Goal: Find specific page/section: Find specific page/section

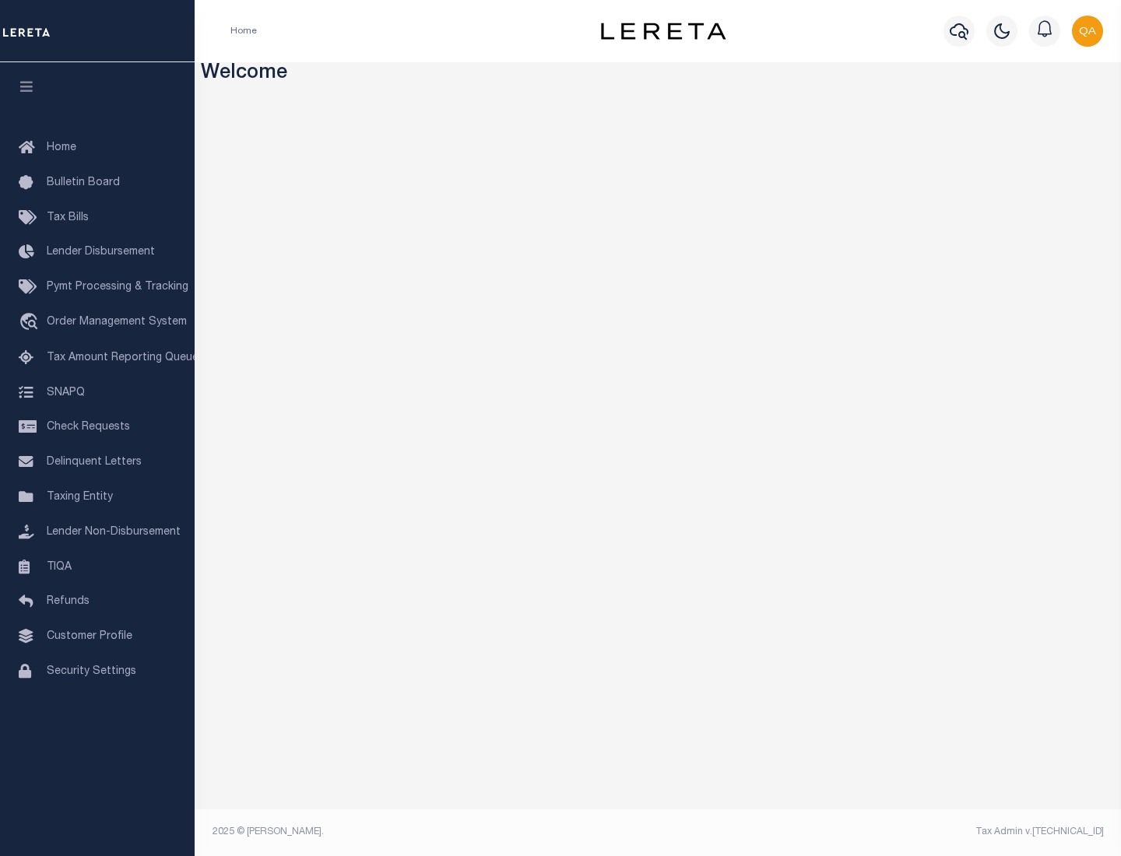
click at [97, 566] on link "TIQA" at bounding box center [97, 567] width 195 height 35
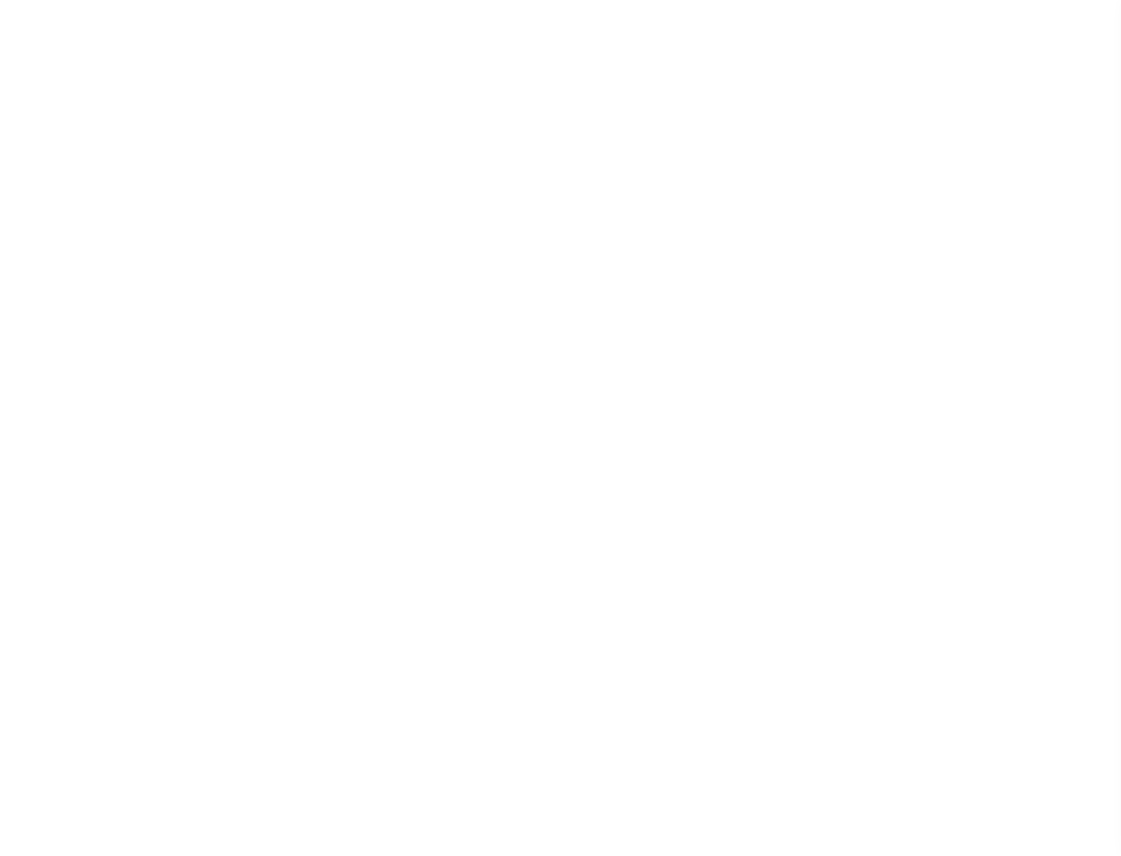
select select "200"
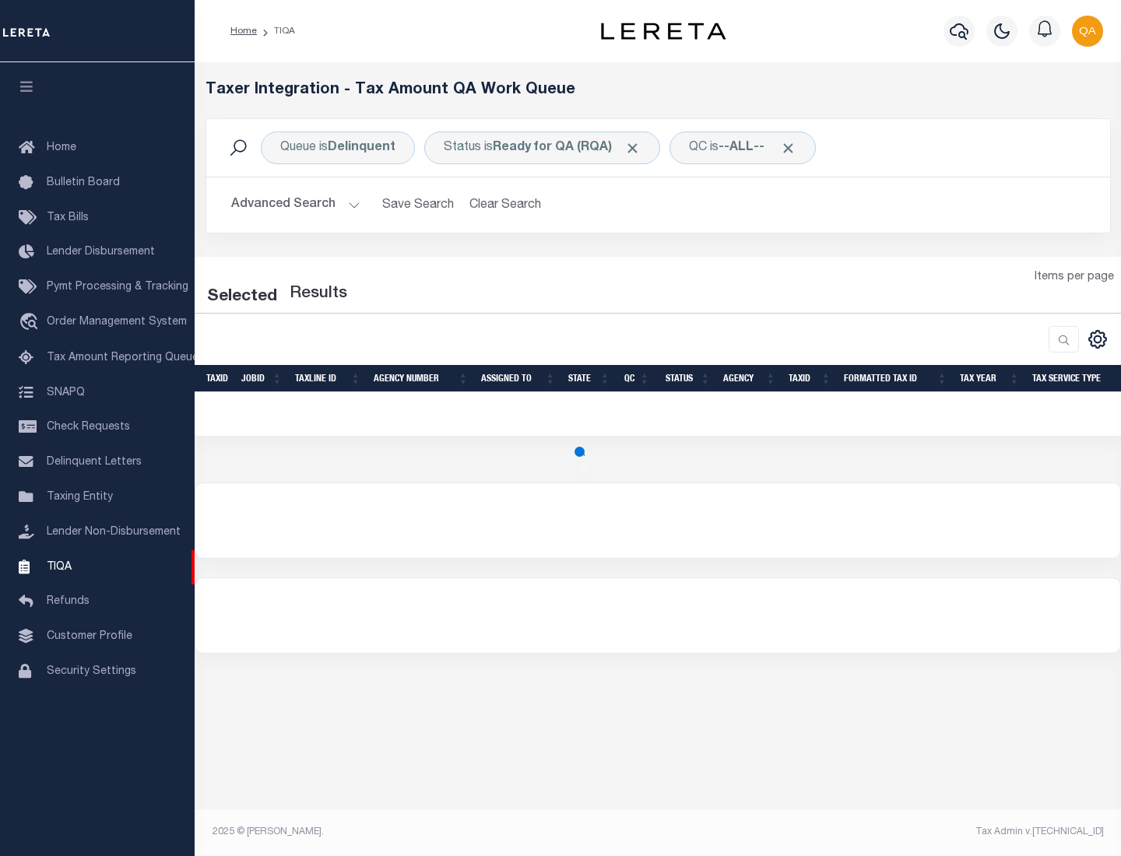
select select "200"
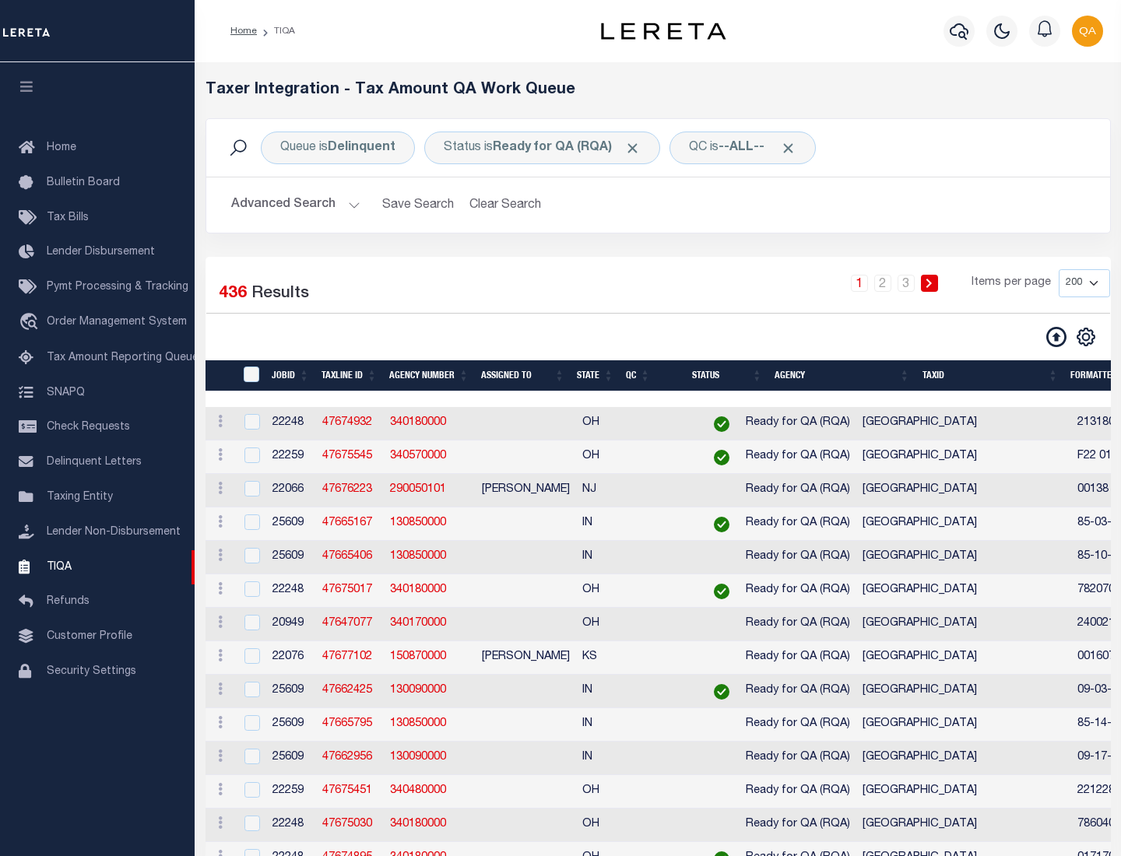
click at [637, 148] on span "Click to Remove" at bounding box center [632, 148] width 16 height 16
